Goal: Navigation & Orientation: Find specific page/section

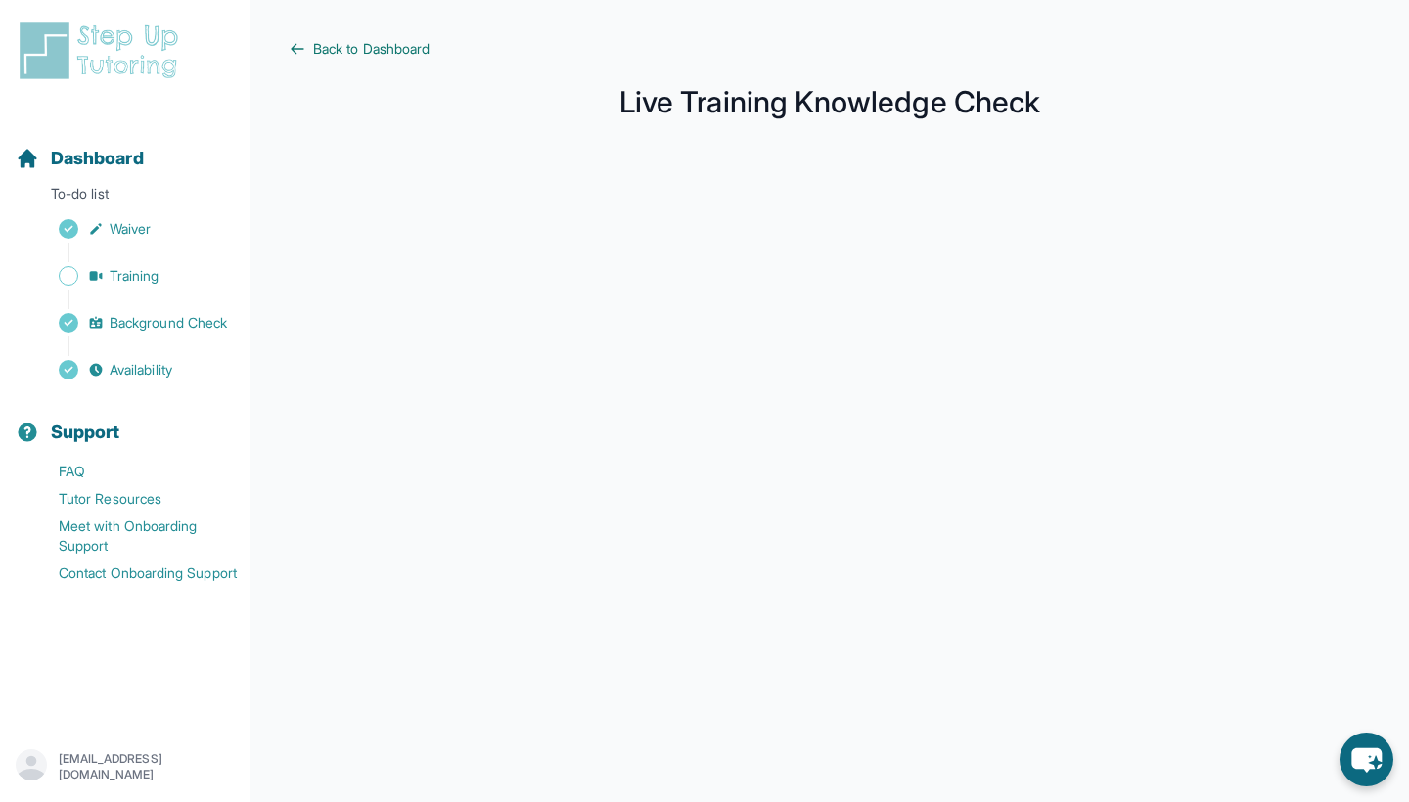
click at [357, 40] on span "Back to Dashboard" at bounding box center [371, 49] width 116 height 20
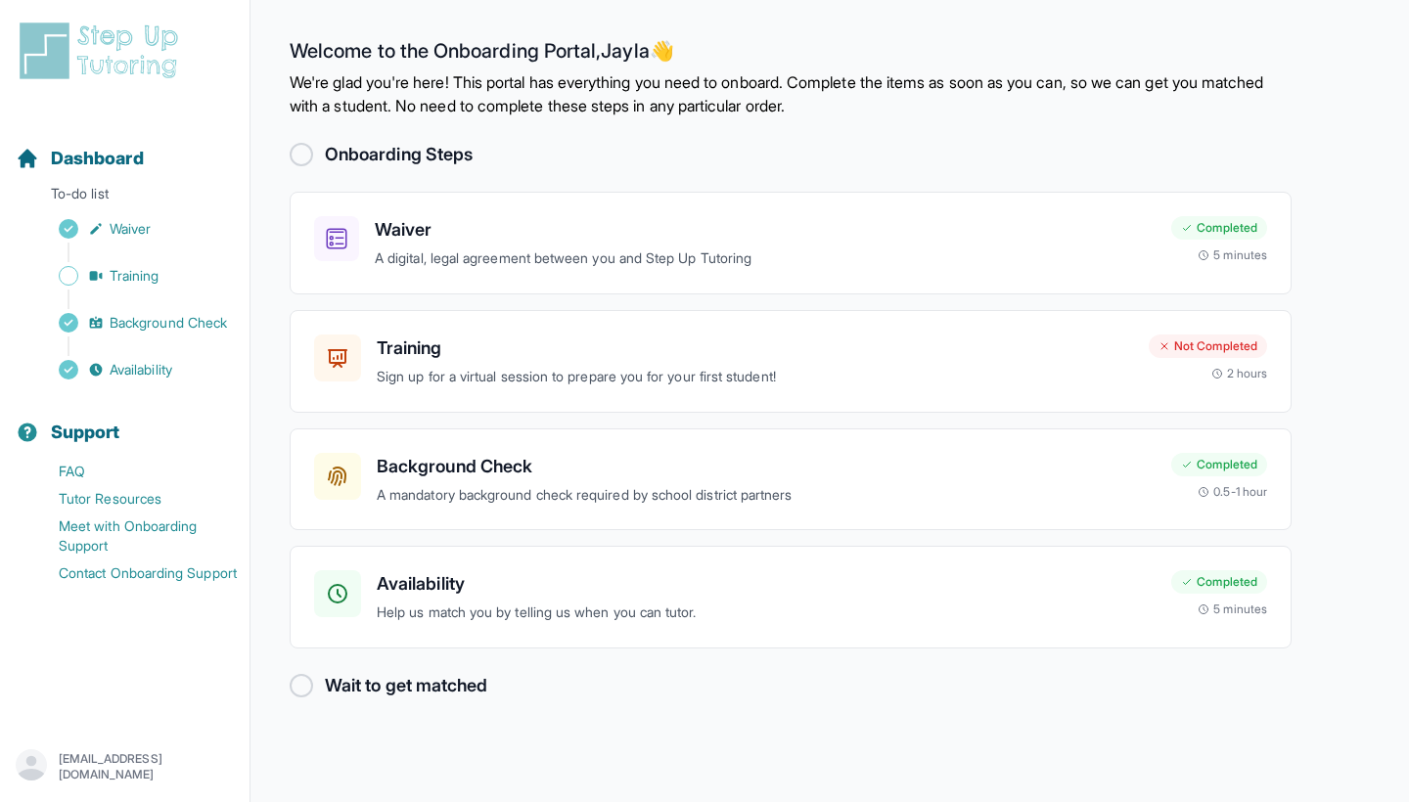
click at [352, 672] on h2 "Wait to get matched" at bounding box center [406, 685] width 162 height 27
click at [102, 258] on div "Sidebar" at bounding box center [129, 253] width 226 height 20
click at [109, 272] on link "Training" at bounding box center [133, 275] width 234 height 27
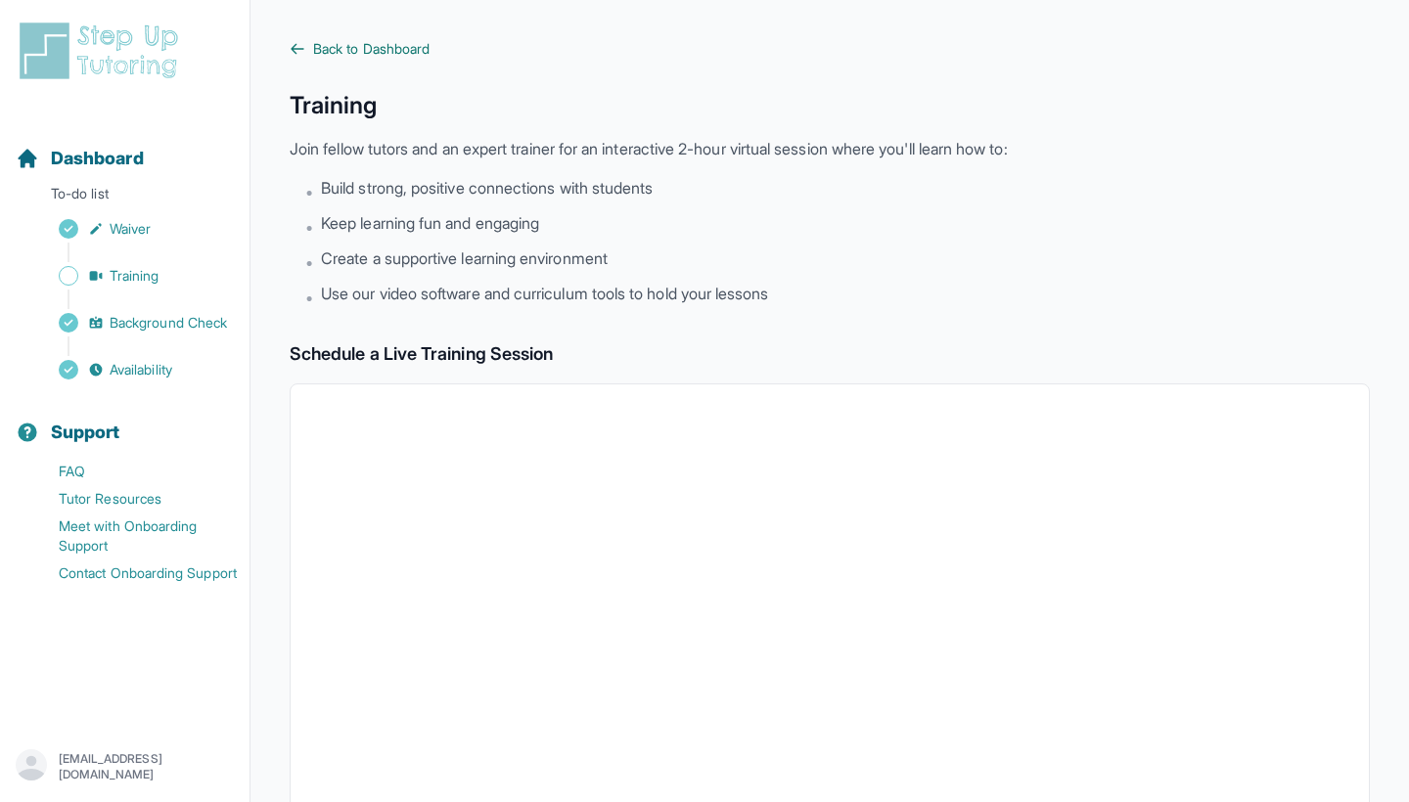
click at [358, 49] on span "Back to Dashboard" at bounding box center [371, 49] width 116 height 20
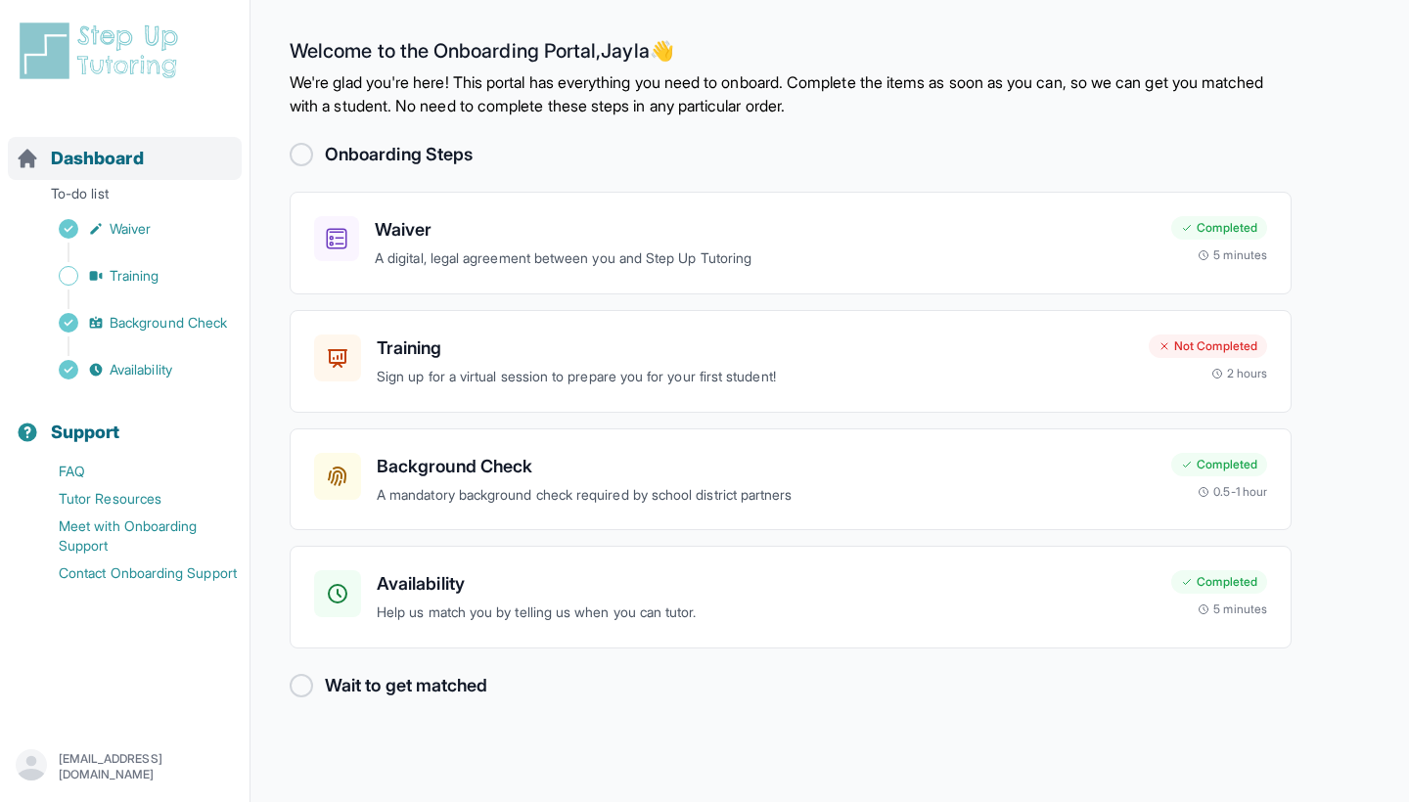
click at [40, 160] on link "Dashboard" at bounding box center [80, 158] width 128 height 27
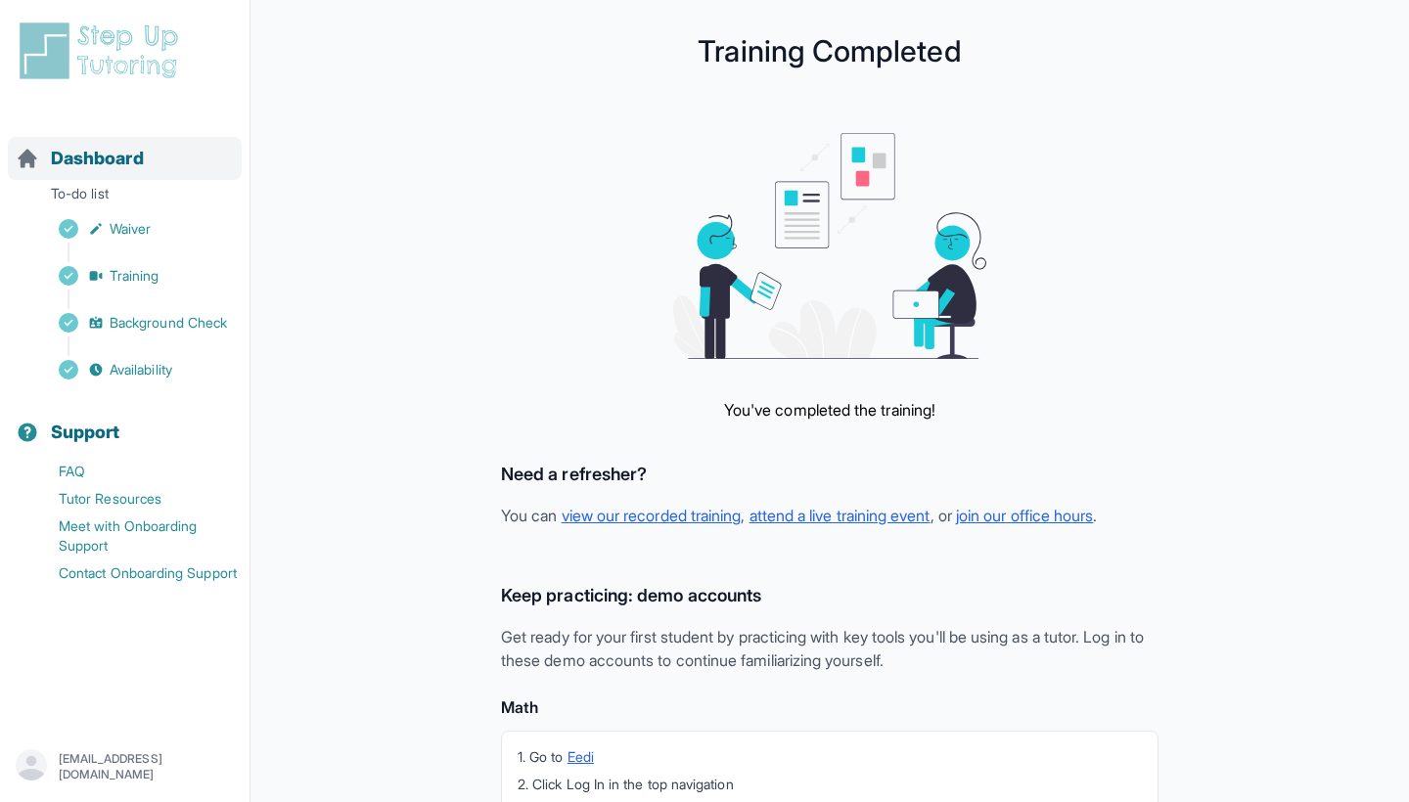
click at [95, 169] on span "Dashboard" at bounding box center [97, 158] width 93 height 27
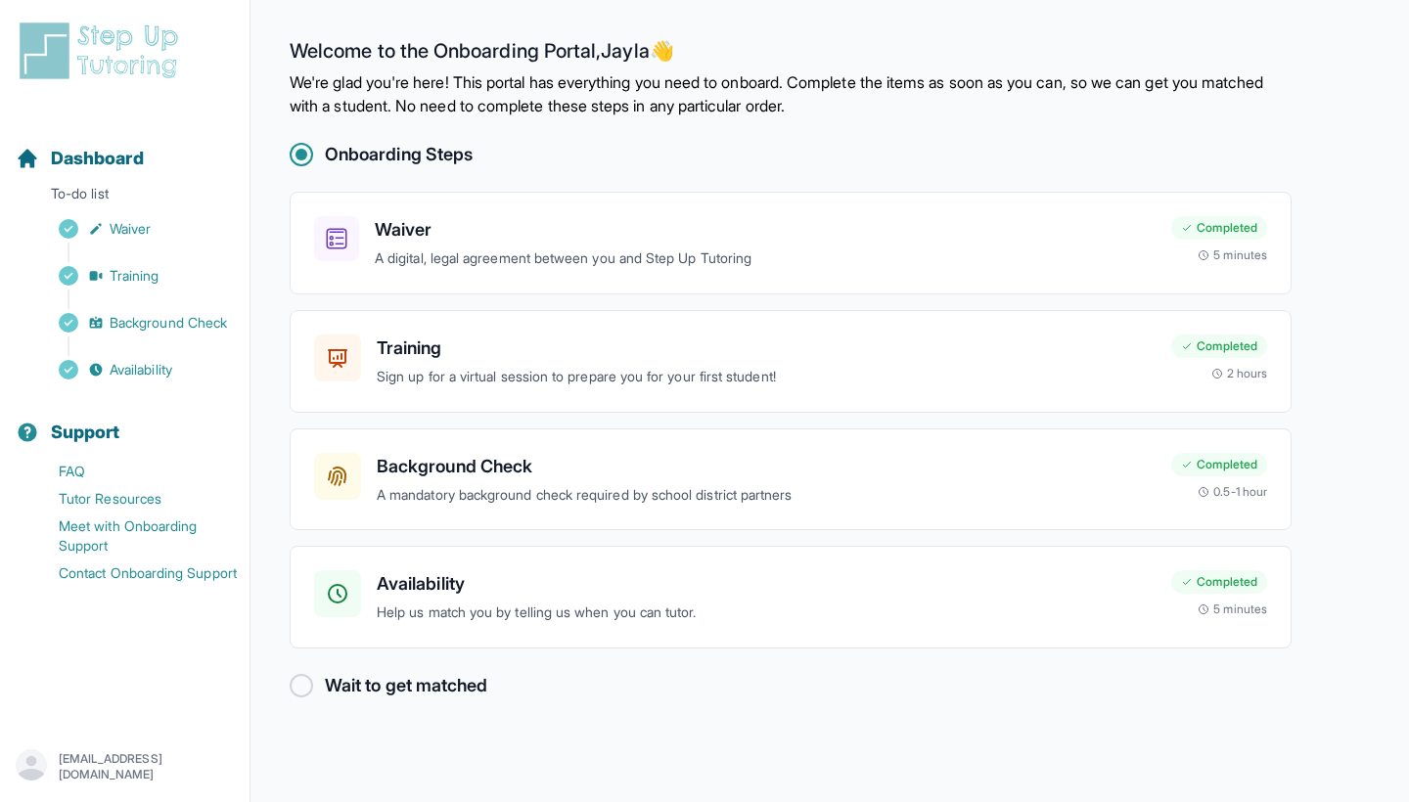
click at [383, 683] on h2 "Wait to get matched" at bounding box center [406, 685] width 162 height 27
